Goal: Task Accomplishment & Management: Use online tool/utility

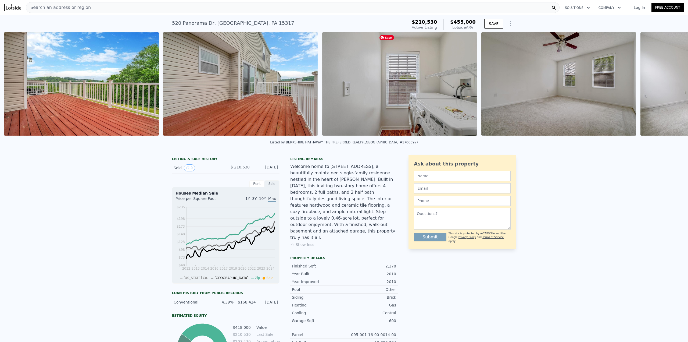
scroll to position [0, 2880]
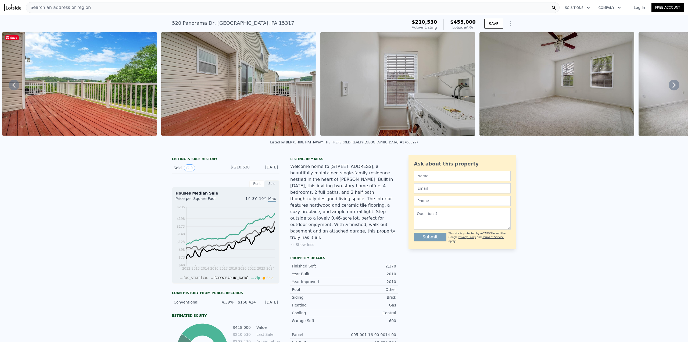
click at [118, 111] on img at bounding box center [79, 83] width 155 height 103
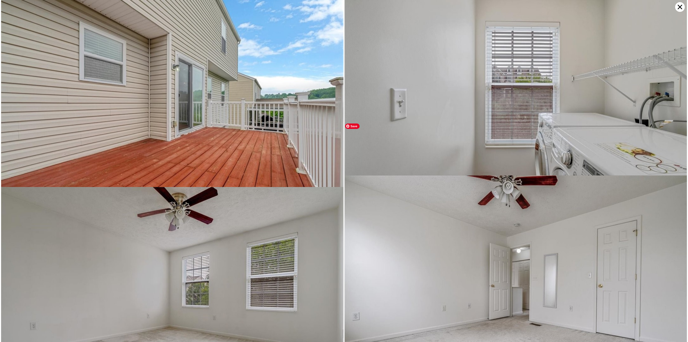
scroll to position [1958, 0]
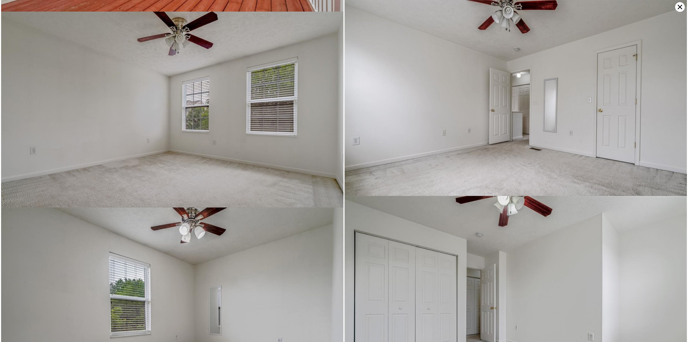
click at [679, 7] on icon at bounding box center [681, 7] width 10 height 10
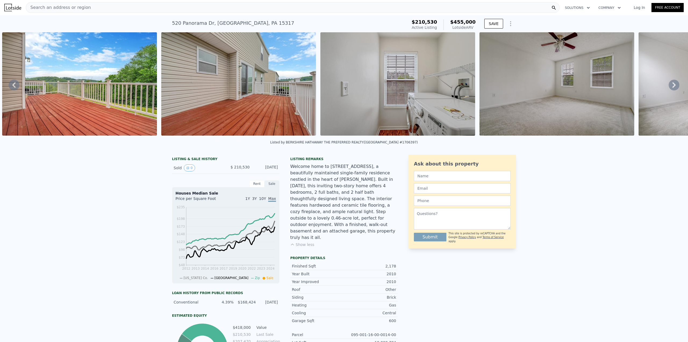
click at [303, 242] on button "Show less" at bounding box center [302, 244] width 24 height 5
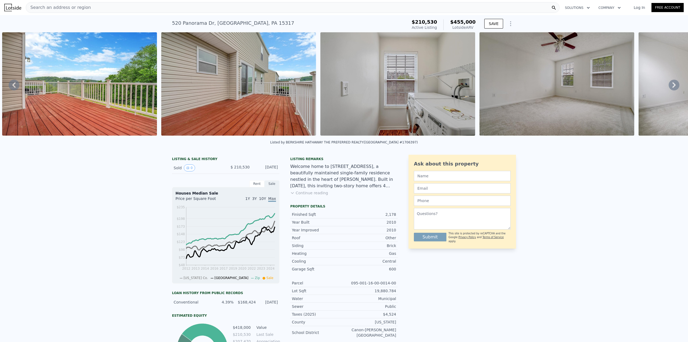
click at [307, 194] on button "Continue reading" at bounding box center [309, 192] width 38 height 5
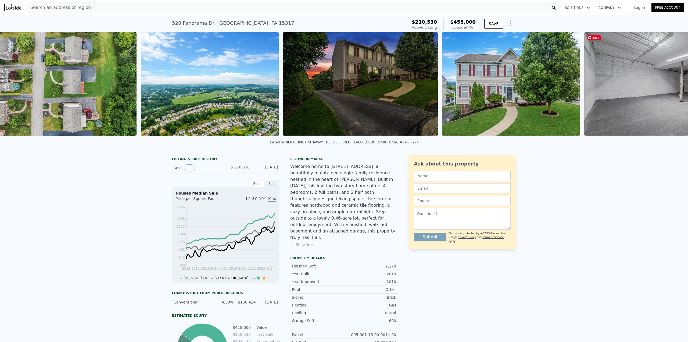
scroll to position [0, 5235]
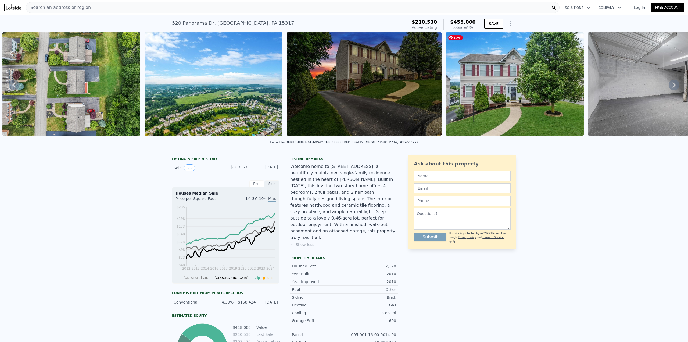
click at [527, 90] on img at bounding box center [515, 83] width 138 height 103
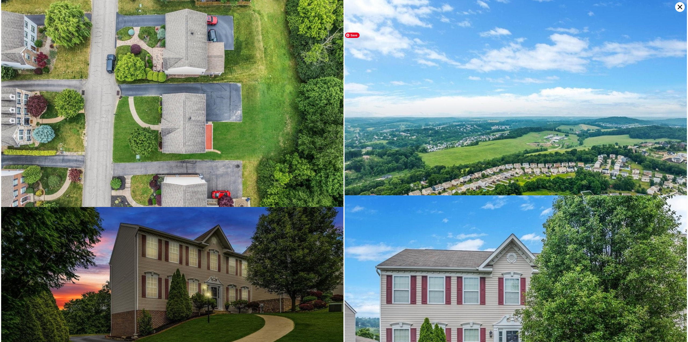
scroll to position [3156, 0]
click at [678, 6] on icon at bounding box center [681, 7] width 10 height 10
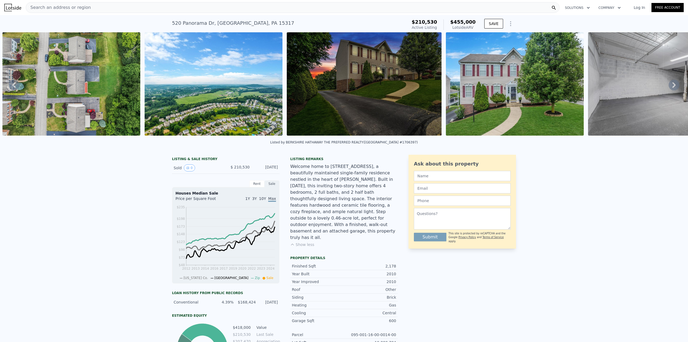
click at [641, 9] on link "Log In" at bounding box center [640, 7] width 24 height 5
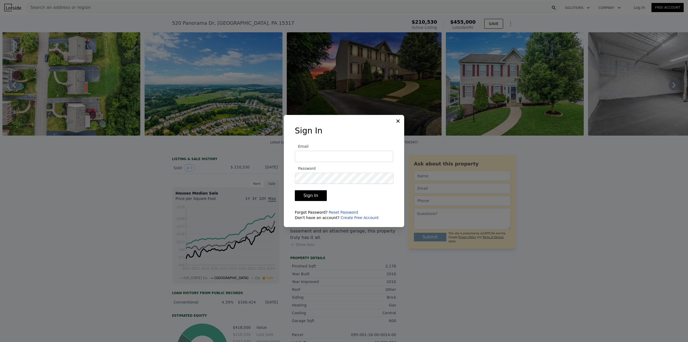
click at [349, 155] on input "Email" at bounding box center [344, 156] width 98 height 11
type input "[EMAIL_ADDRESS][PERSON_NAME][DOMAIN_NAME]"
click at [295, 190] on button "Sign In" at bounding box center [311, 195] width 32 height 11
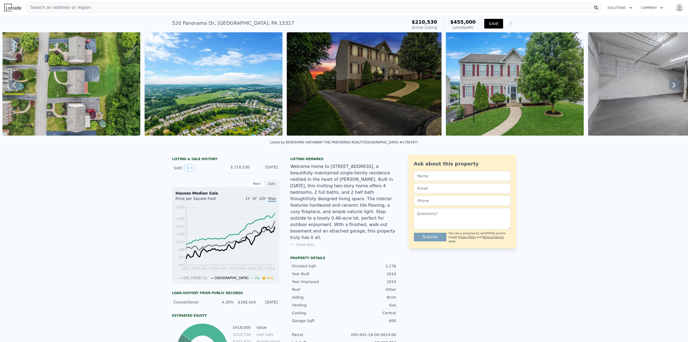
click at [491, 27] on button "SAVE" at bounding box center [494, 24] width 19 height 10
click at [401, 10] on div "Search an address or region" at bounding box center [314, 7] width 577 height 11
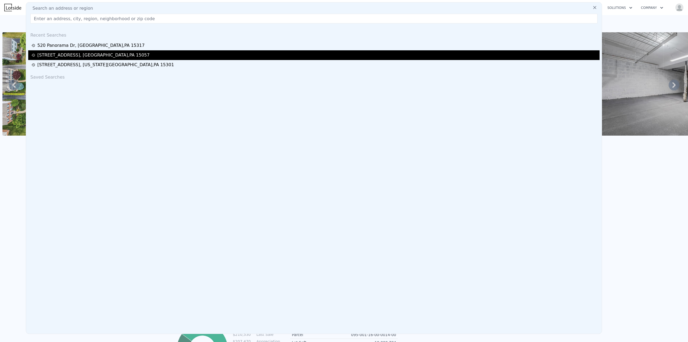
click at [82, 55] on div "[STREET_ADDRESS]" at bounding box center [93, 55] width 112 height 6
type input "3"
type input "1"
type input "1998"
type input "3336"
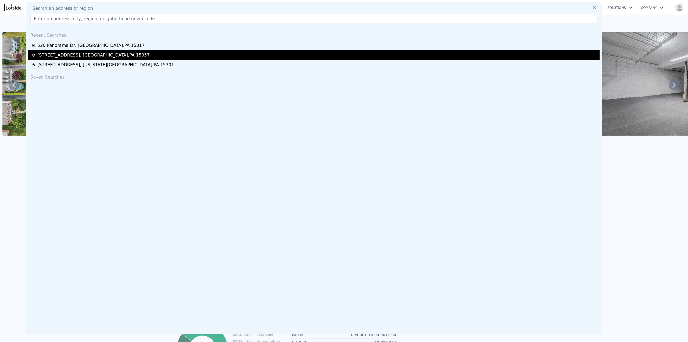
type input "10001.376"
type input "24393.600000000002"
type input "$ 583,000"
type input "$ 25,443"
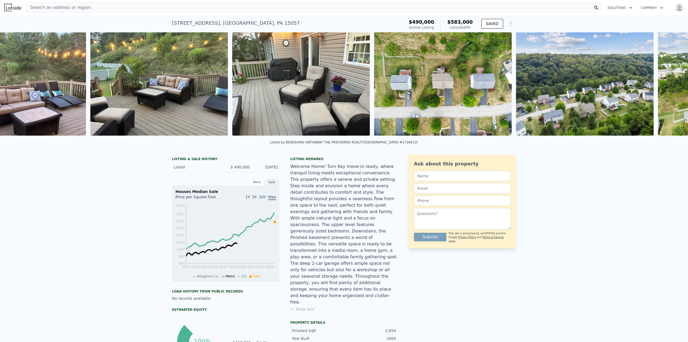
scroll to position [0, 5065]
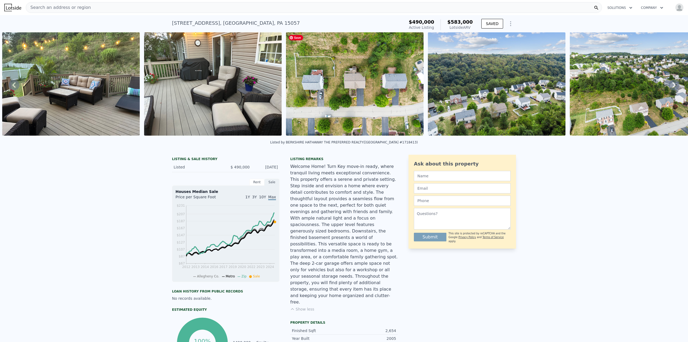
click at [400, 72] on img at bounding box center [355, 83] width 138 height 103
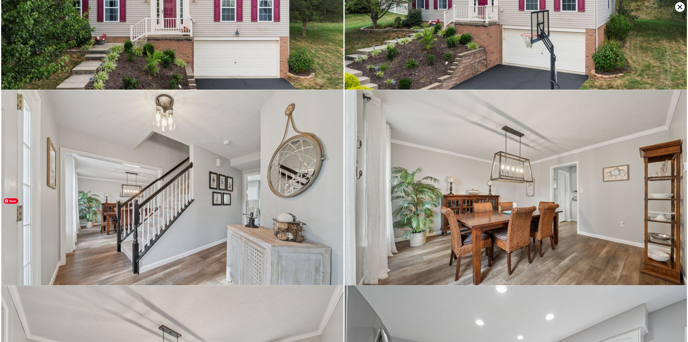
scroll to position [0, 0]
